Goal: Transaction & Acquisition: Purchase product/service

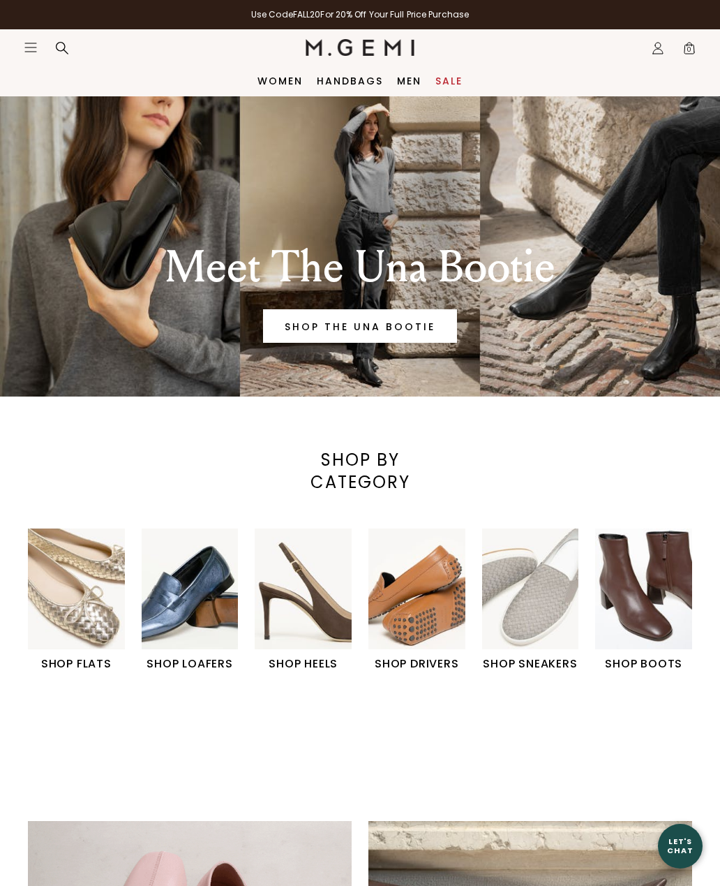
click at [33, 46] on icon "Icons/20x20/hamburger@2x" at bounding box center [31, 47] width 14 height 14
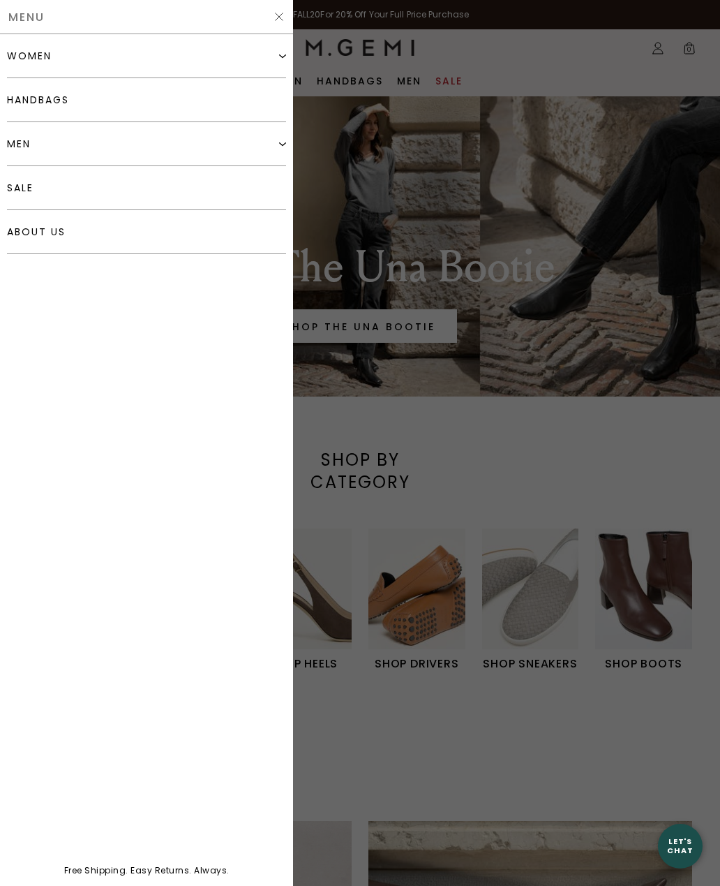
click at [21, 58] on div "women" at bounding box center [29, 55] width 45 height 11
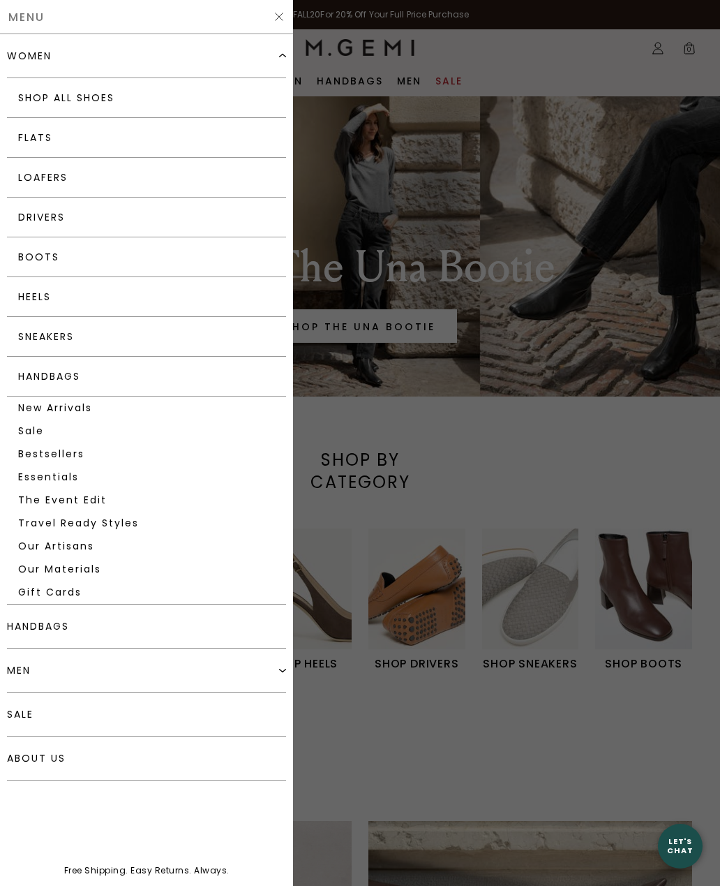
click at [25, 94] on link "Shop All Shoes" at bounding box center [146, 98] width 279 height 40
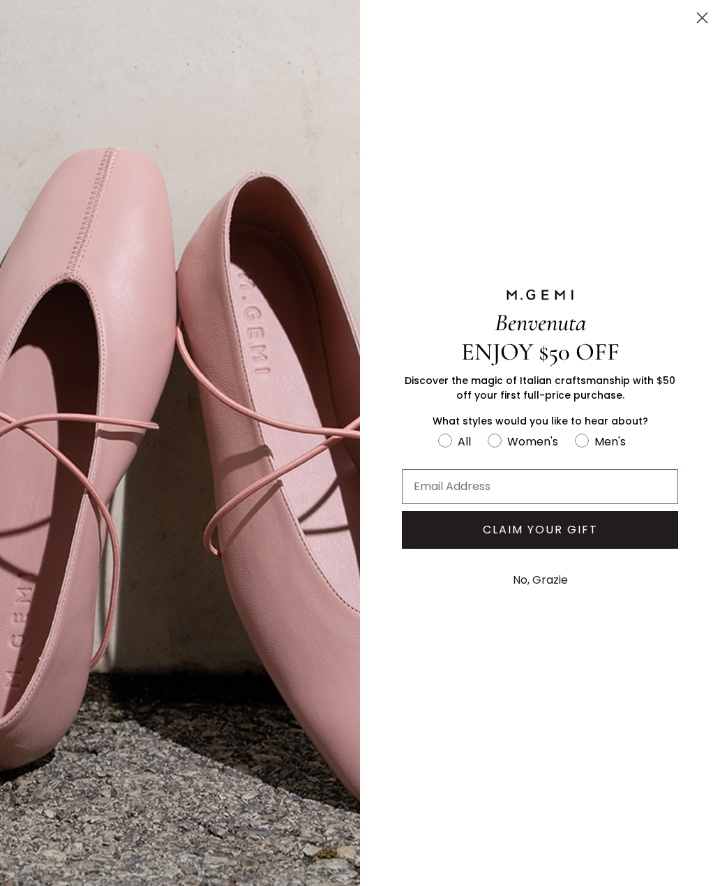
scroll to position [1508, 0]
click at [563, 597] on button "No, Grazie" at bounding box center [540, 580] width 69 height 35
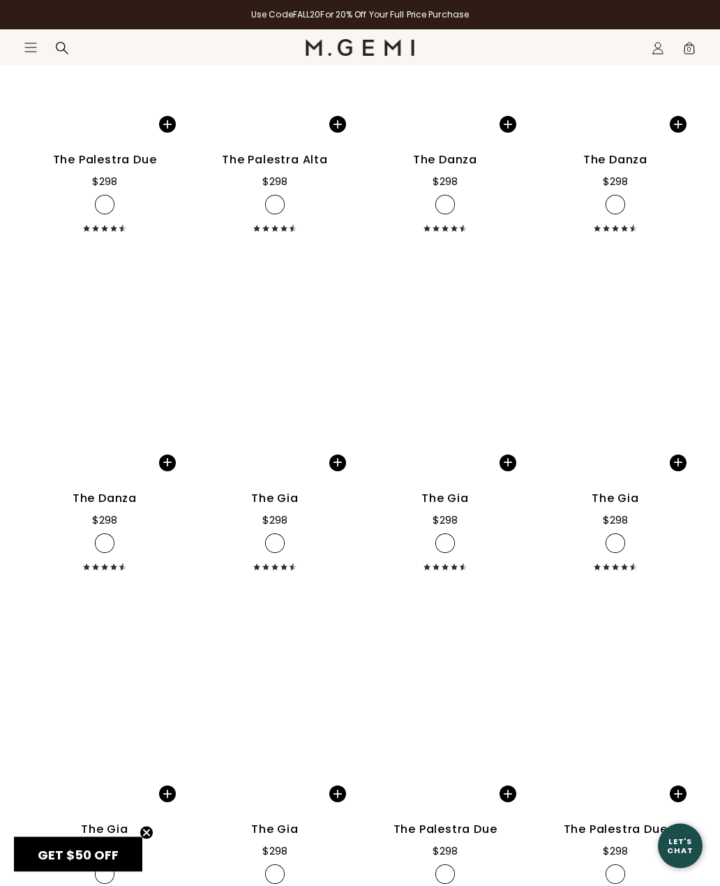
scroll to position [3330, 0]
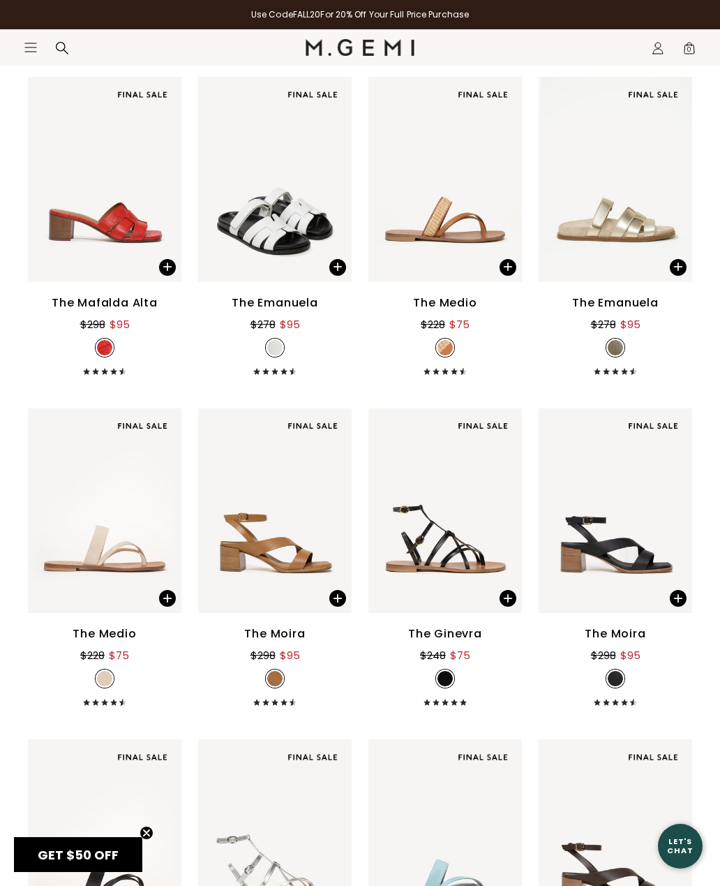
scroll to position [466, 0]
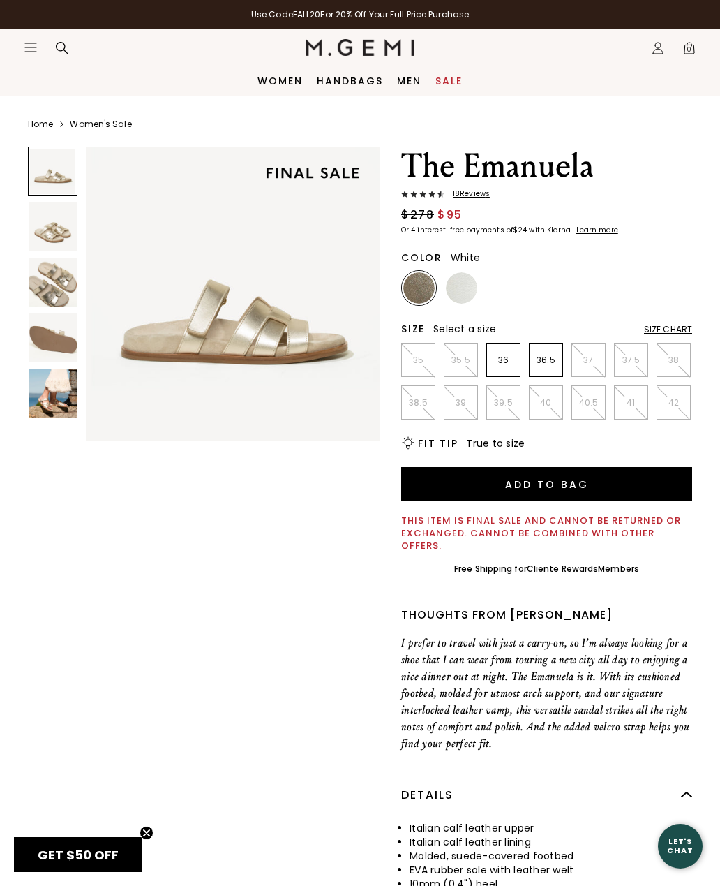
click at [468, 292] on img at bounding box center [461, 287] width 31 height 31
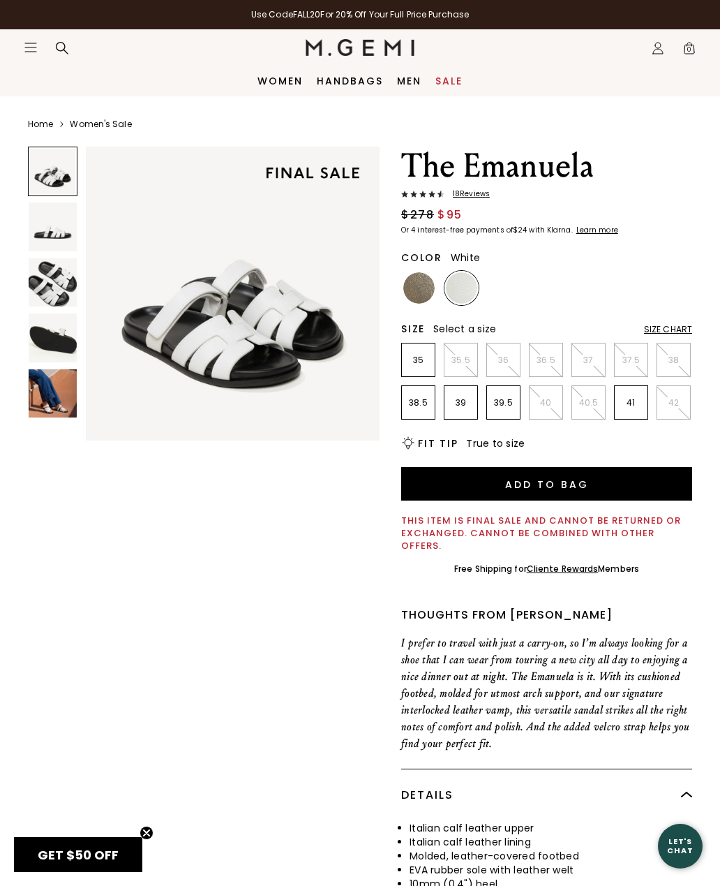
click at [414, 284] on img at bounding box center [418, 287] width 31 height 31
